Goal: Obtain resource: Obtain resource

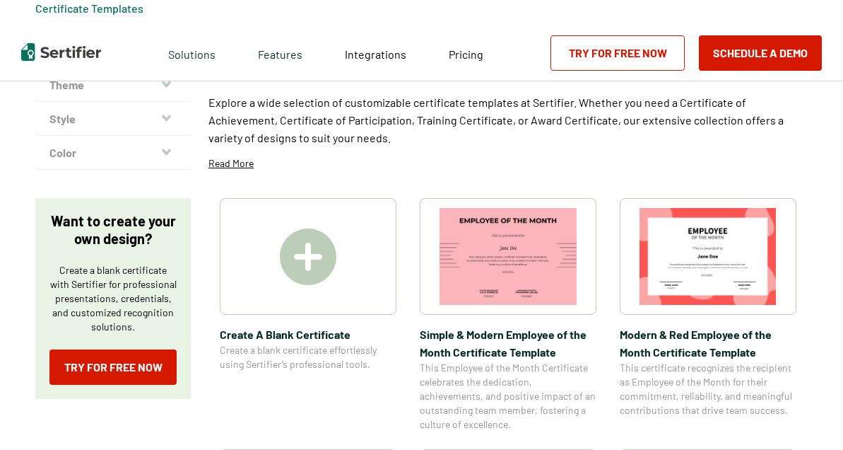
scroll to position [98, 0]
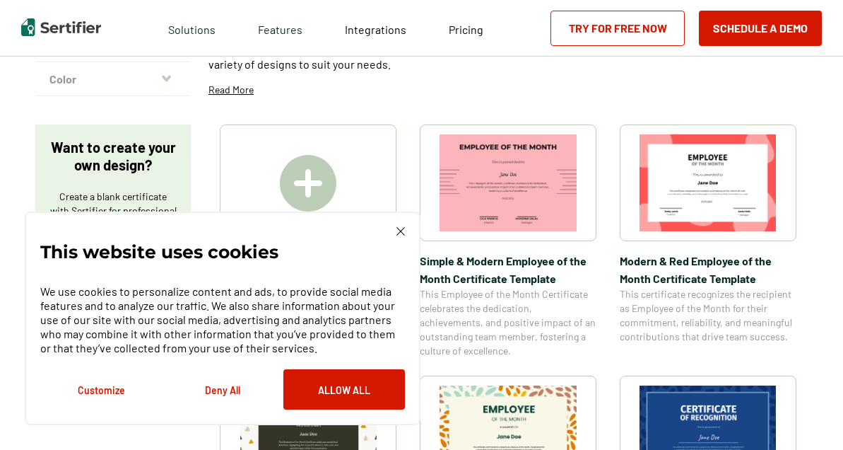
scroll to position [169, 0]
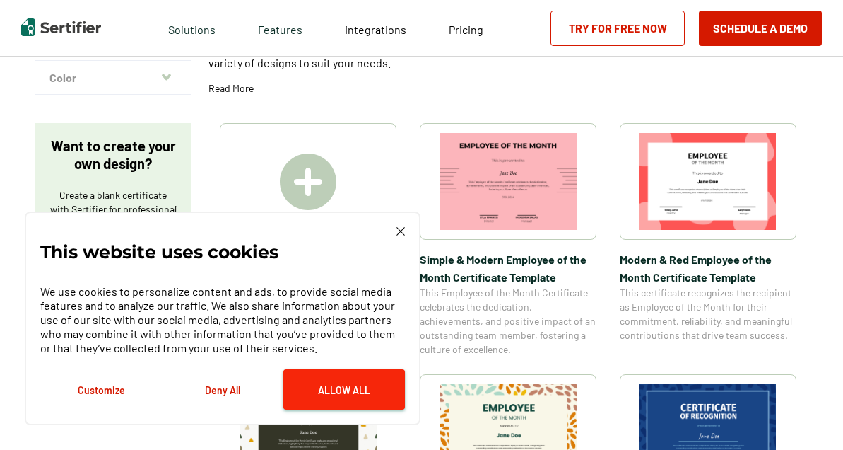
click at [347, 385] on button "Allow All" at bounding box center [345, 389] width 122 height 40
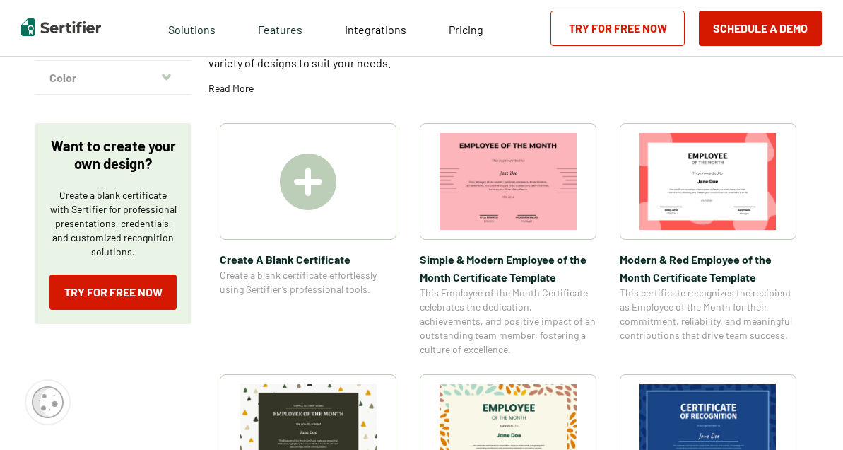
click at [302, 185] on img at bounding box center [308, 181] width 57 height 57
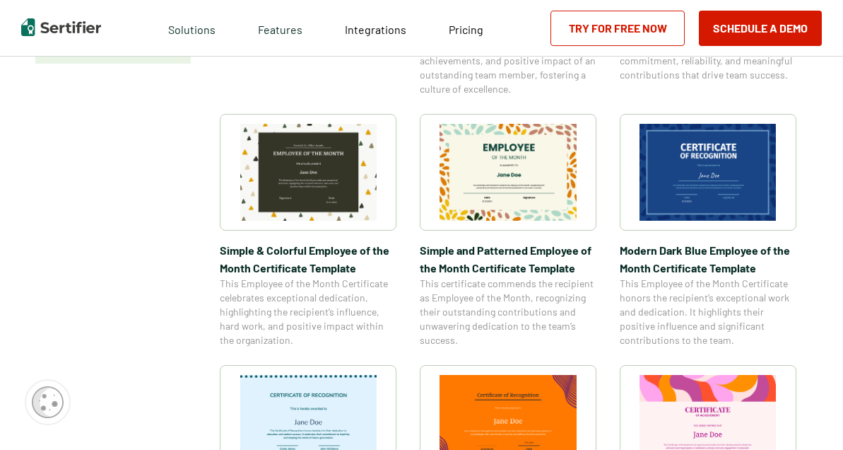
scroll to position [430, 0]
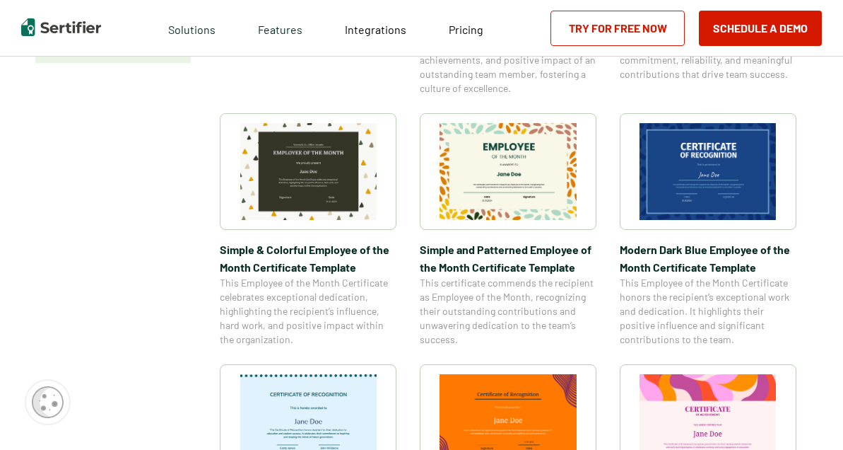
click at [713, 192] on img at bounding box center [708, 171] width 137 height 97
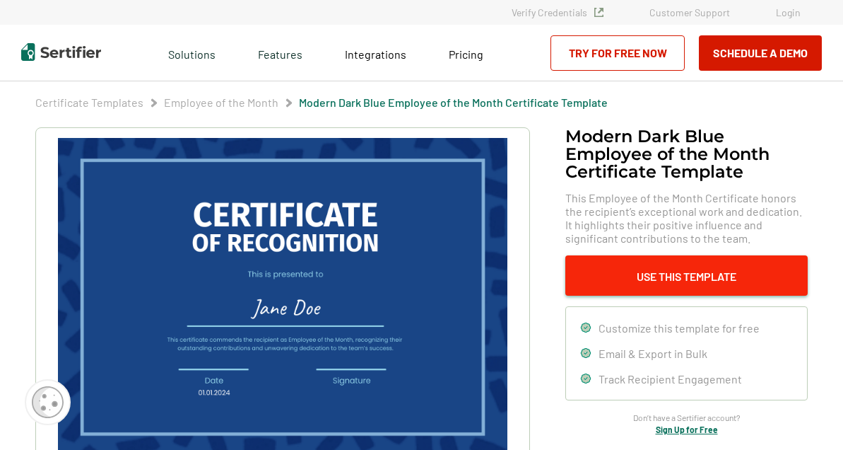
click at [636, 269] on button "Use This Template" at bounding box center [687, 275] width 243 height 40
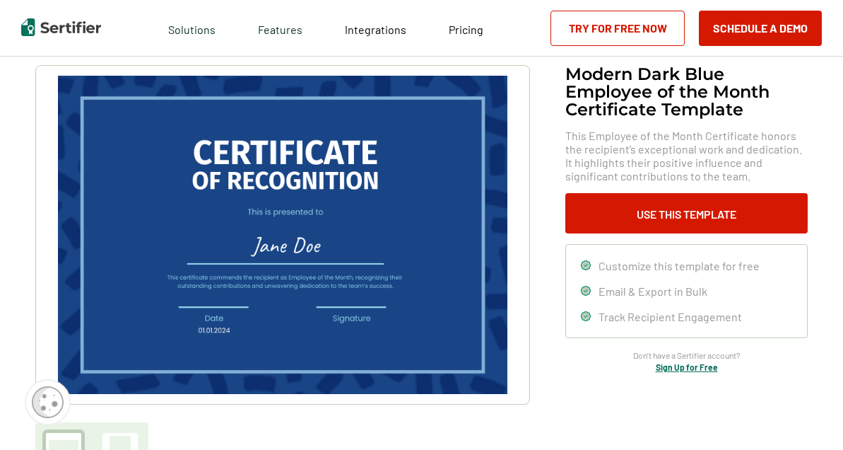
scroll to position [60, 0]
